Goal: Navigation & Orientation: Find specific page/section

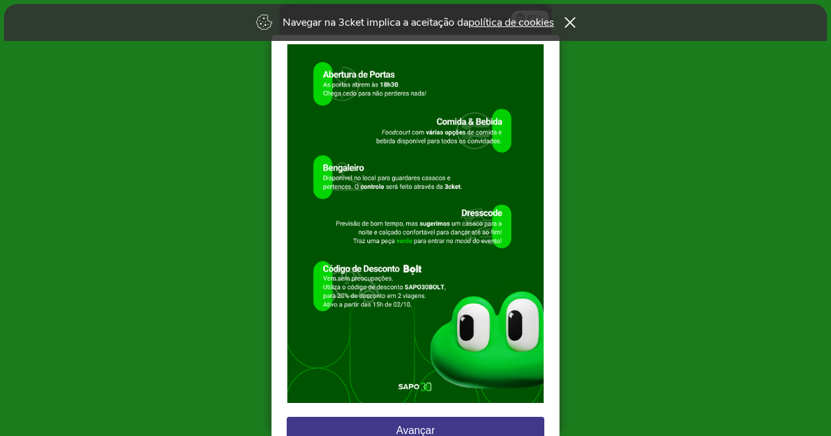
scroll to position [100, 0]
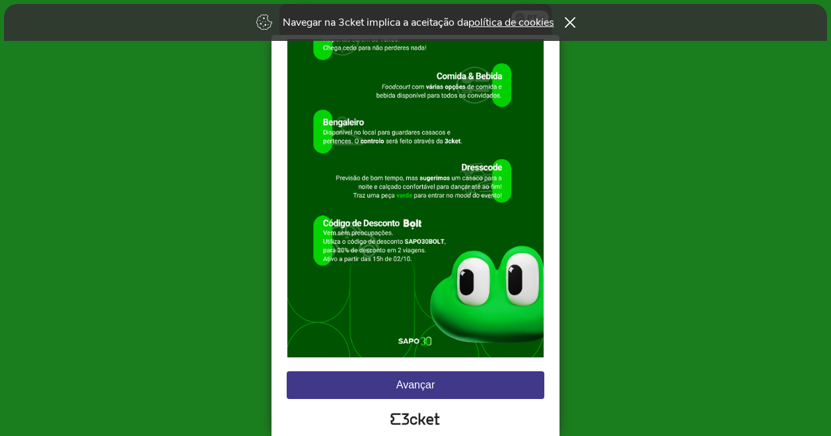
click at [420, 380] on button "Avançar" at bounding box center [416, 385] width 258 height 28
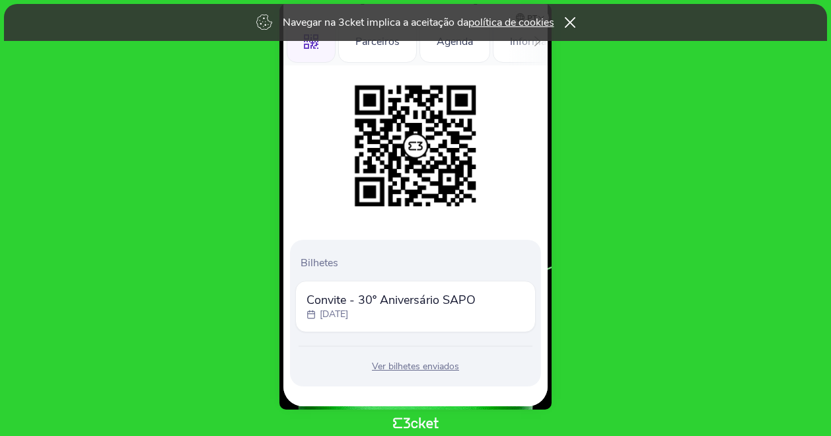
scroll to position [66, 0]
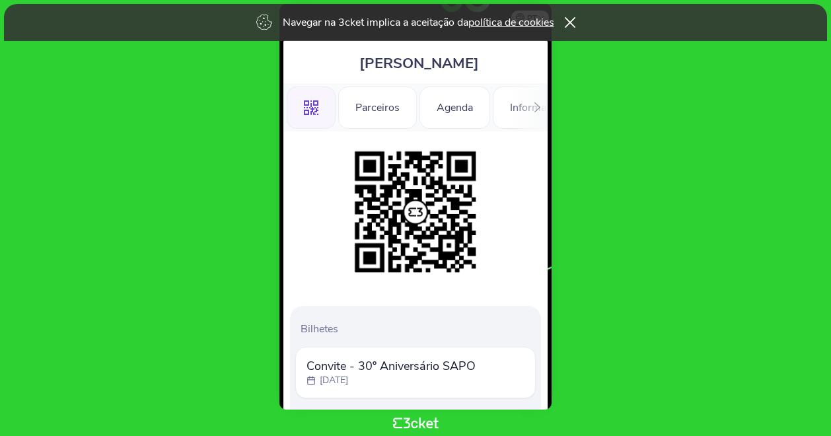
click at [544, 108] on div at bounding box center [537, 107] width 20 height 48
click at [487, 109] on div "Informações" at bounding box center [501, 108] width 92 height 42
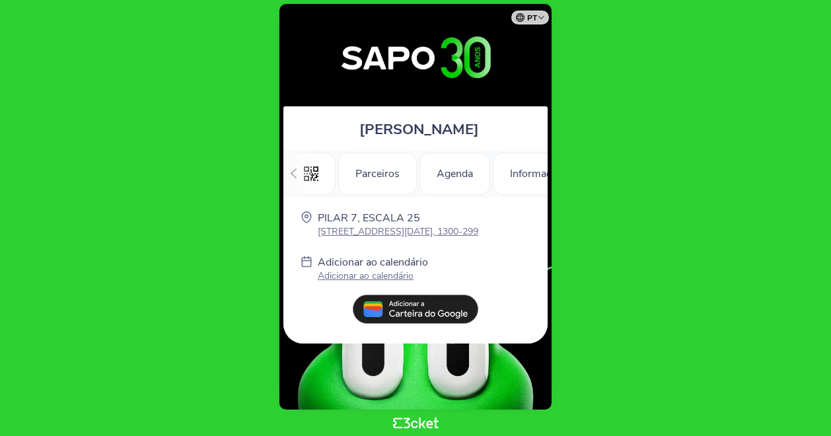
scroll to position [0, 185]
click at [293, 170] on icon at bounding box center [294, 173] width 10 height 10
click at [361, 170] on div "Parceiros" at bounding box center [377, 174] width 79 height 42
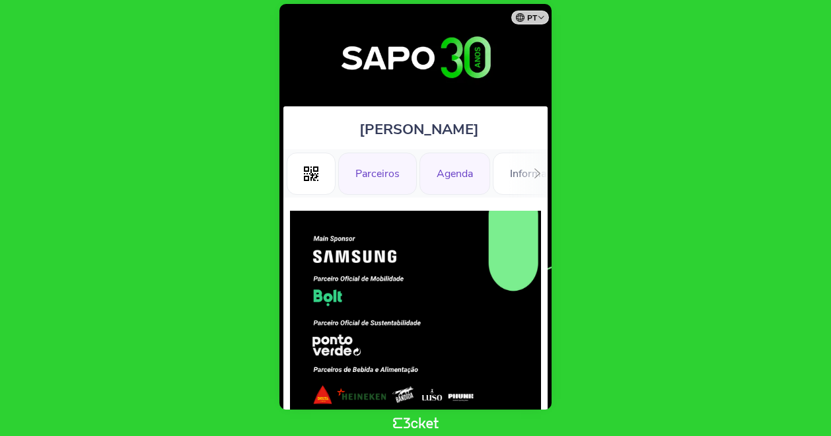
click at [452, 176] on div "Agenda" at bounding box center [454, 174] width 71 height 42
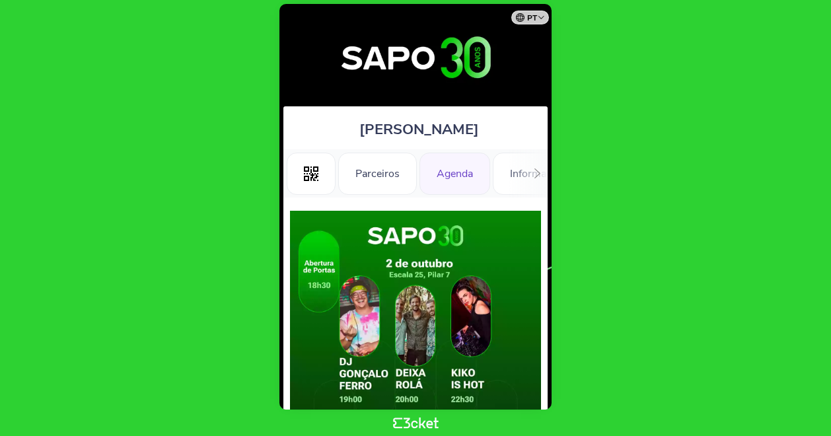
click at [513, 176] on div ".st0{fill-rule:evenodd;clip-rule:evenodd;} Parceiros Agenda Informações Adicion…" at bounding box center [415, 173] width 264 height 48
click at [374, 175] on div "Parceiros" at bounding box center [377, 174] width 79 height 42
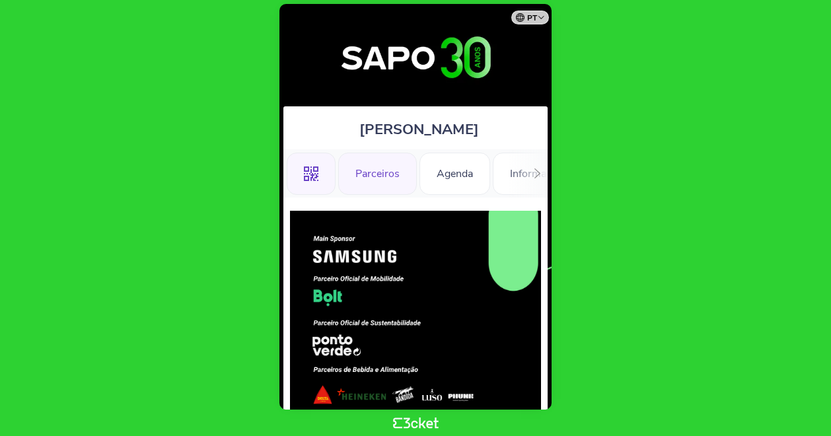
click at [313, 177] on icon ".st0{fill-rule:evenodd;clip-rule:evenodd;}" at bounding box center [311, 173] width 15 height 15
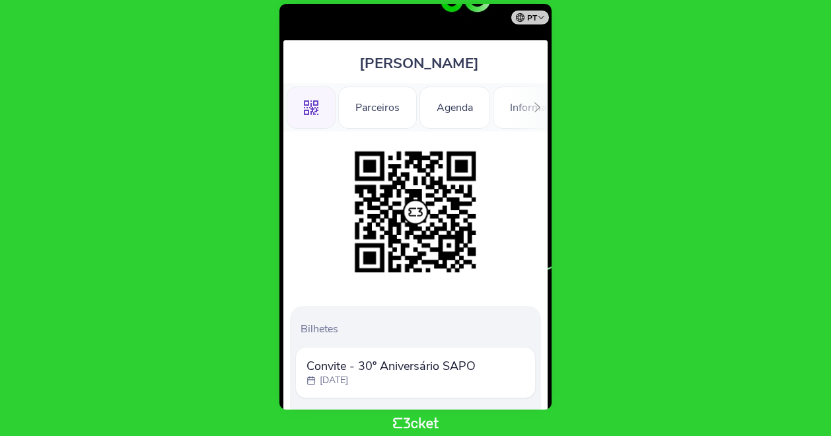
scroll to position [132, 0]
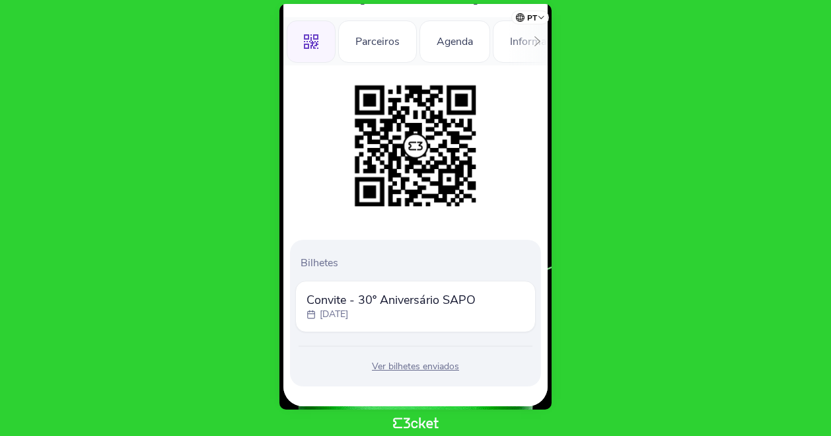
click at [411, 366] on div "Ver bilhetes enviados" at bounding box center [415, 366] width 240 height 13
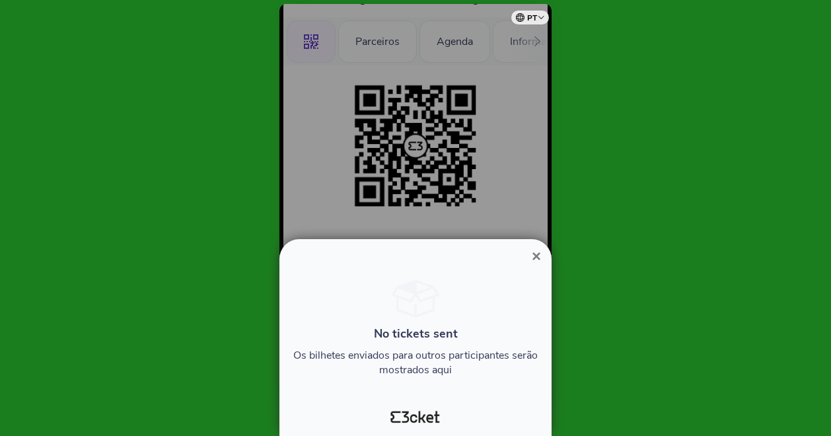
click at [535, 253] on span "×" at bounding box center [536, 256] width 9 height 18
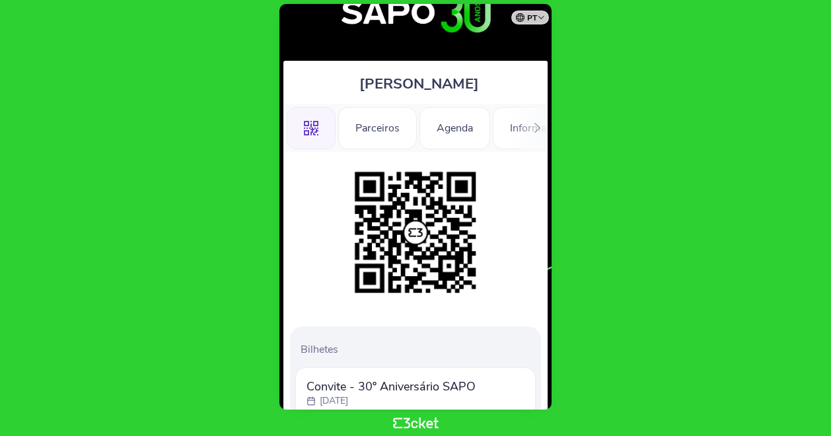
scroll to position [66, 0]
